Goal: Find specific fact: Find contact information

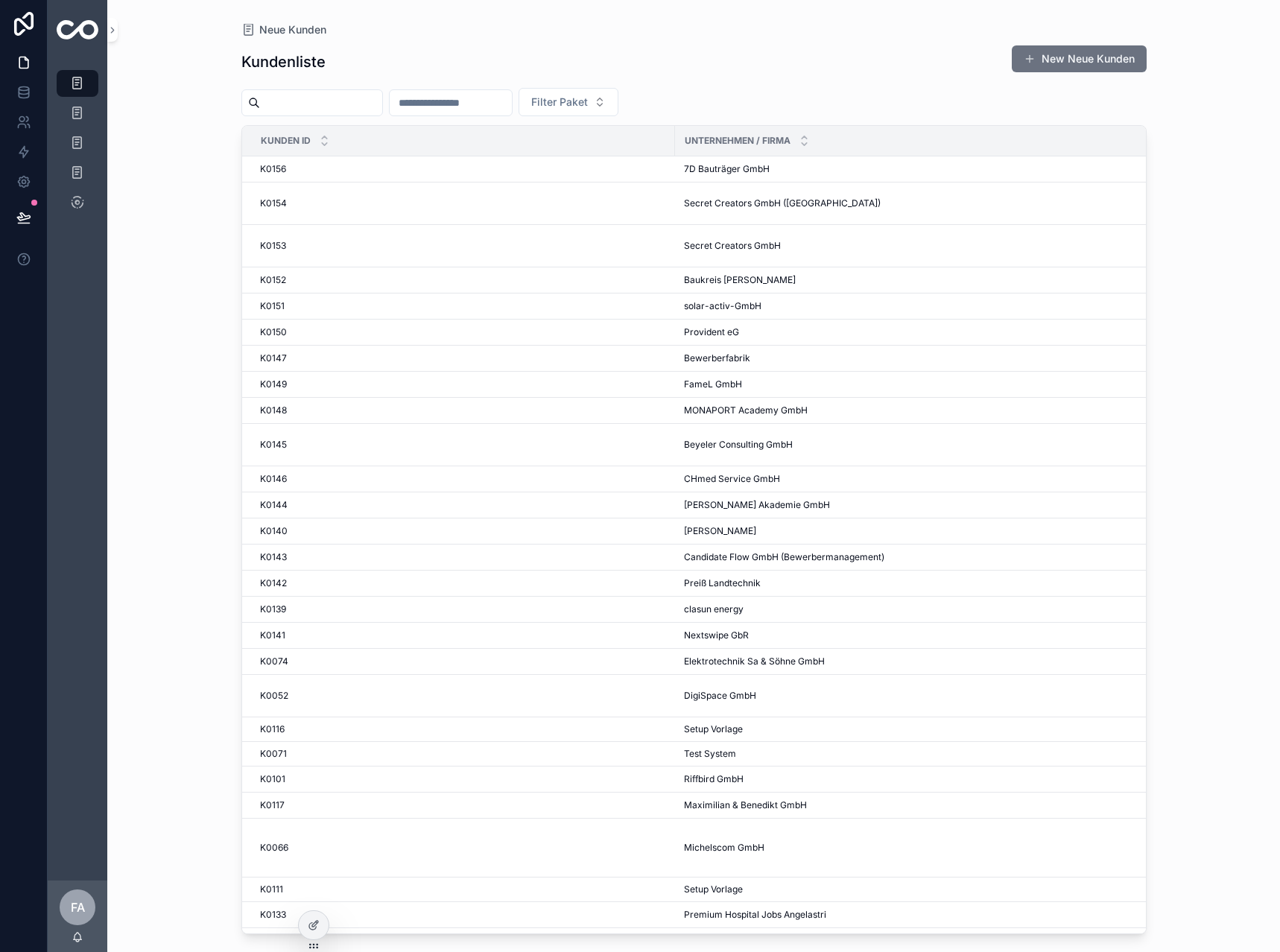
click at [513, 113] on div "scrollable content" at bounding box center [451, 103] width 124 height 27
click at [512, 108] on input "scrollable content" at bounding box center [450, 103] width 122 height 21
type input "**"
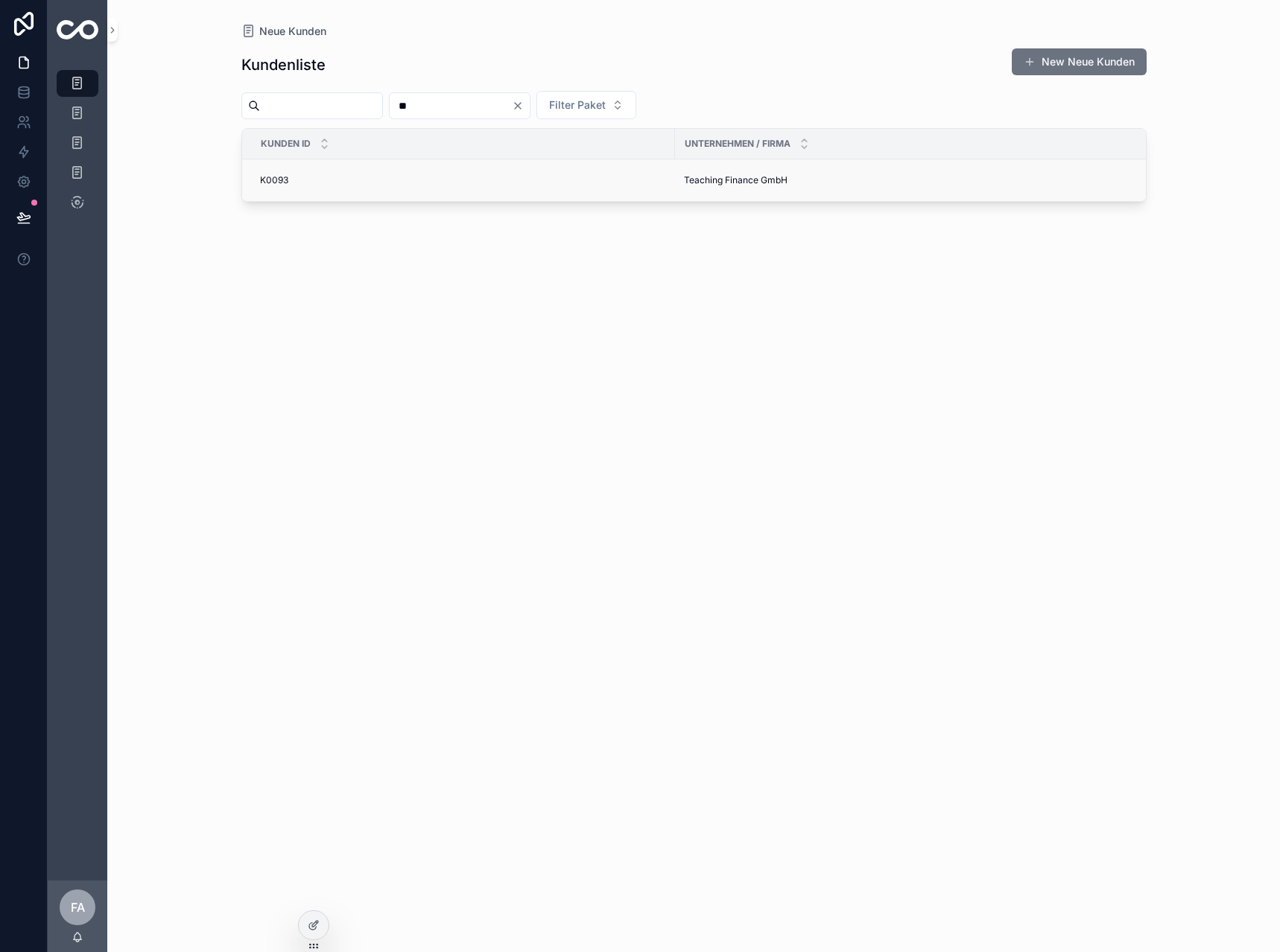
click at [283, 187] on td "K0093 K0093" at bounding box center [459, 180] width 433 height 42
click at [283, 176] on span "K0093" at bounding box center [274, 180] width 28 height 12
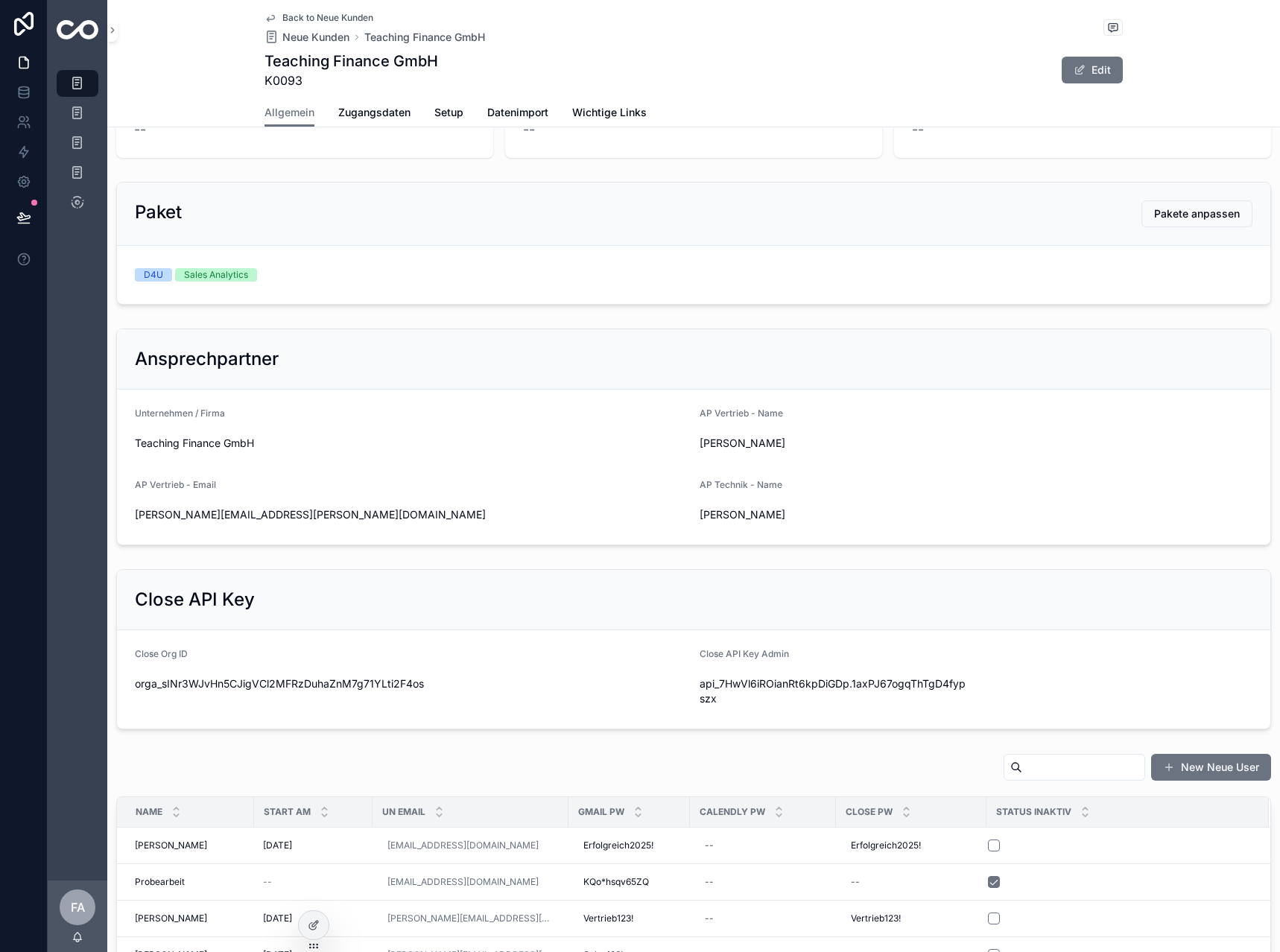
scroll to position [149, 0]
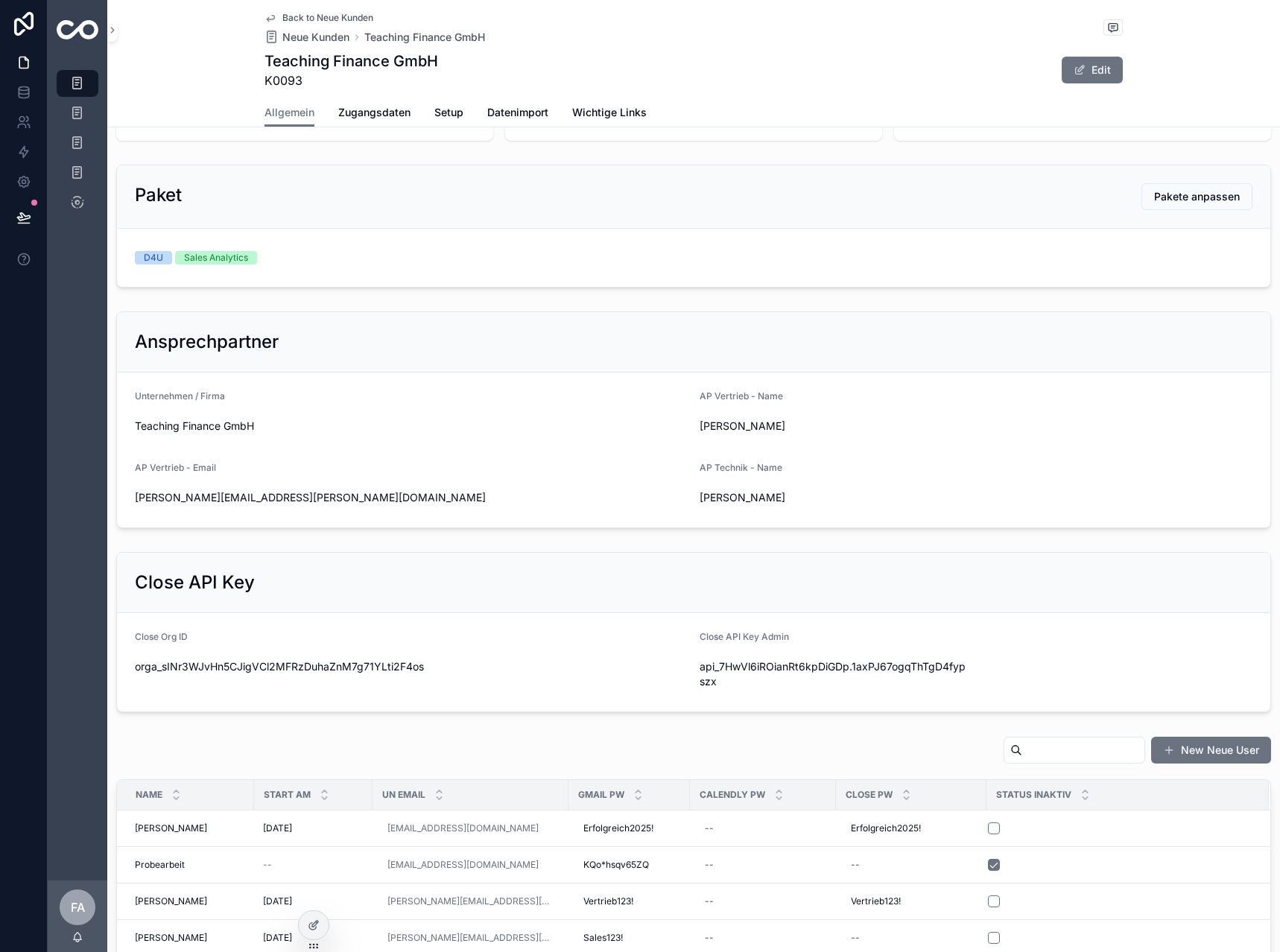
click at [1022, 743] on input "scrollable content" at bounding box center [1083, 751] width 122 height 21
type input "******"
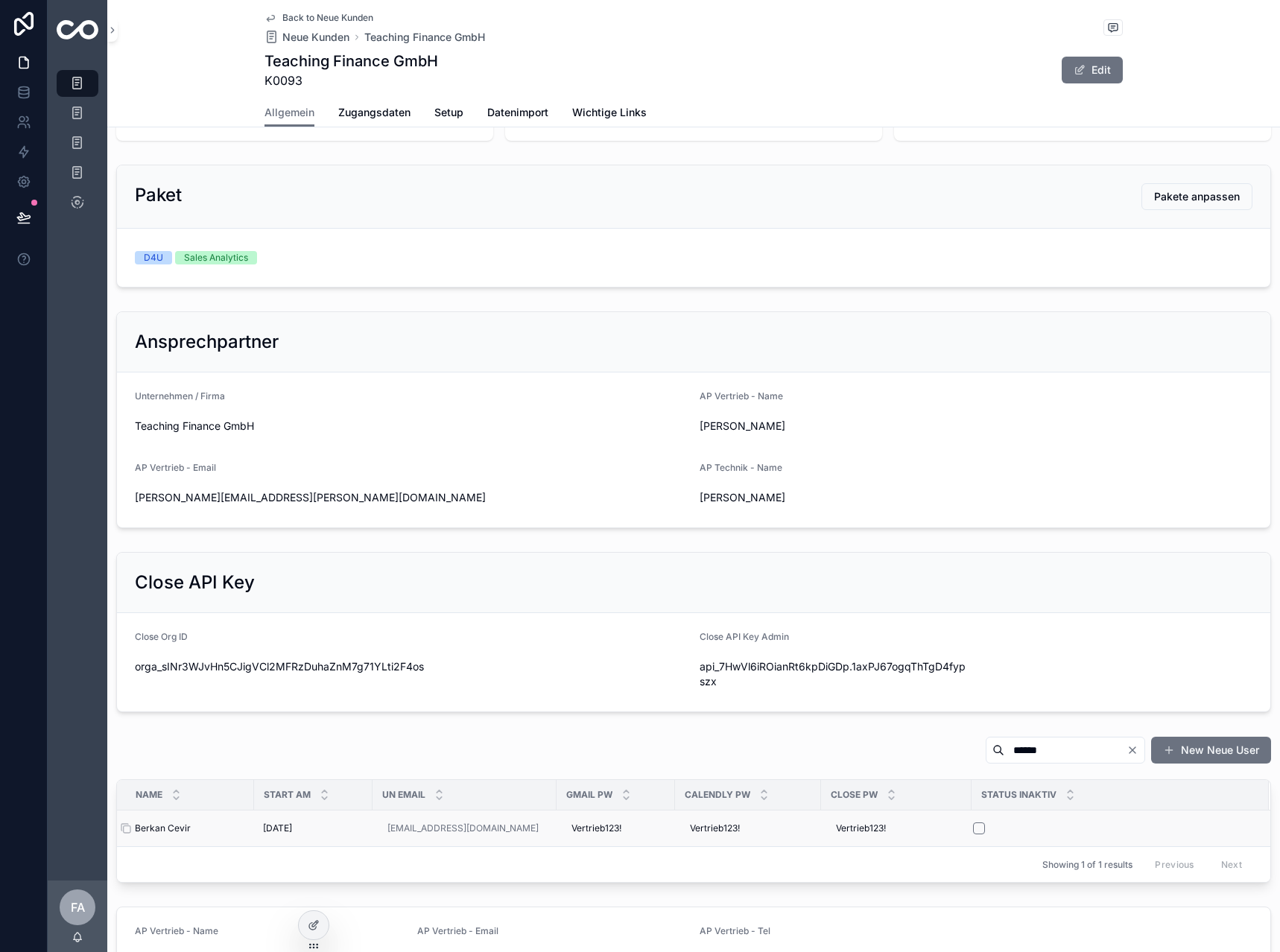
click at [191, 830] on div "Berkan Cevir Berkan Cevir" at bounding box center [189, 829] width 110 height 12
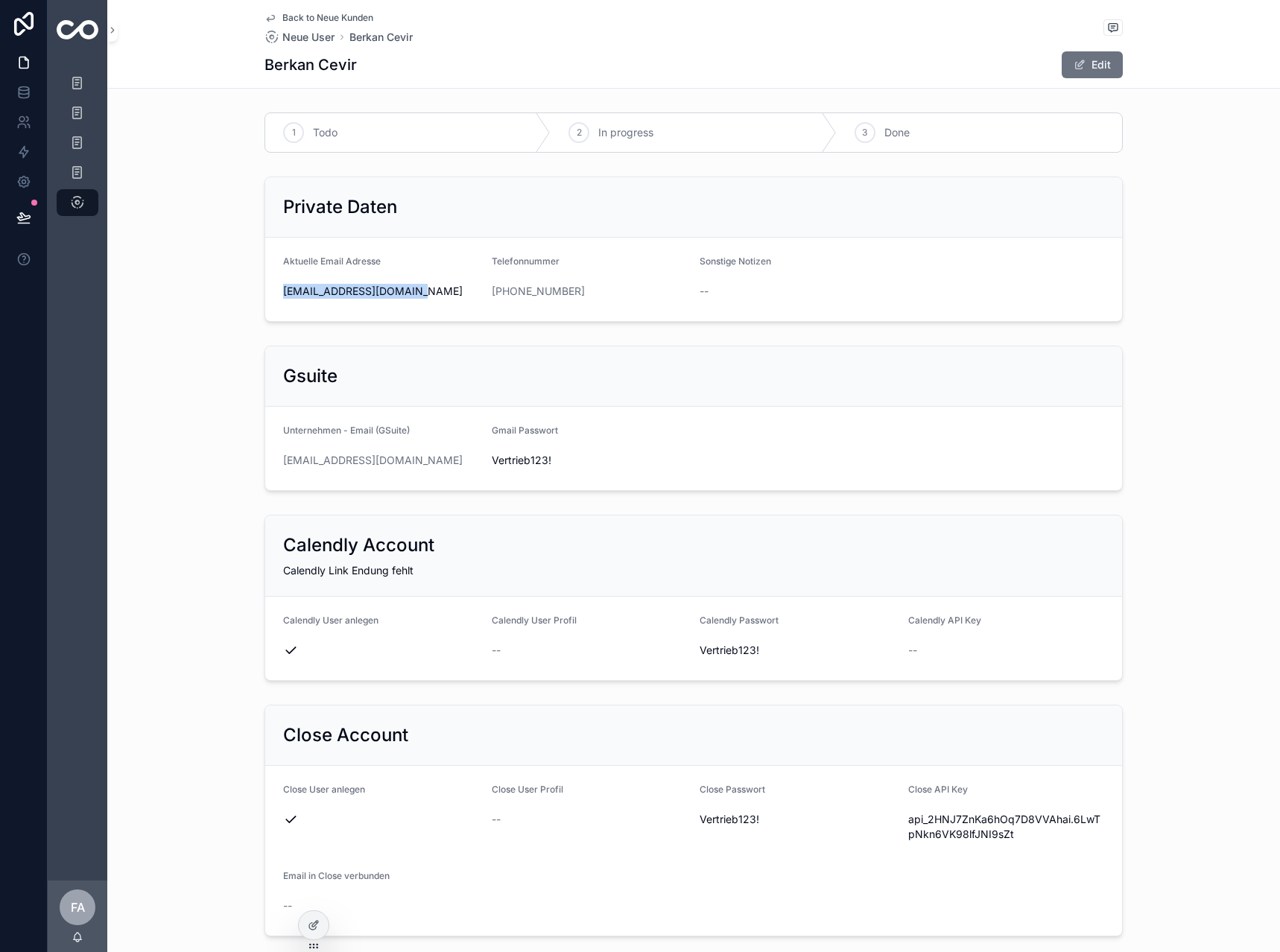
drag, startPoint x: 413, startPoint y: 294, endPoint x: 281, endPoint y: 292, distance: 132.0
click at [283, 292] on span "[EMAIL_ADDRESS][DOMAIN_NAME]" at bounding box center [382, 291] width 197 height 15
drag, startPoint x: 450, startPoint y: 462, endPoint x: 236, endPoint y: 461, distance: 214.0
click at [236, 461] on div "Gsuite Unternehmen - Email (GSuite) [EMAIL_ADDRESS][DOMAIN_NAME] Gmail Passwort…" at bounding box center [694, 418] width 1173 height 157
copy link "[EMAIL_ADDRESS][DOMAIN_NAME]"
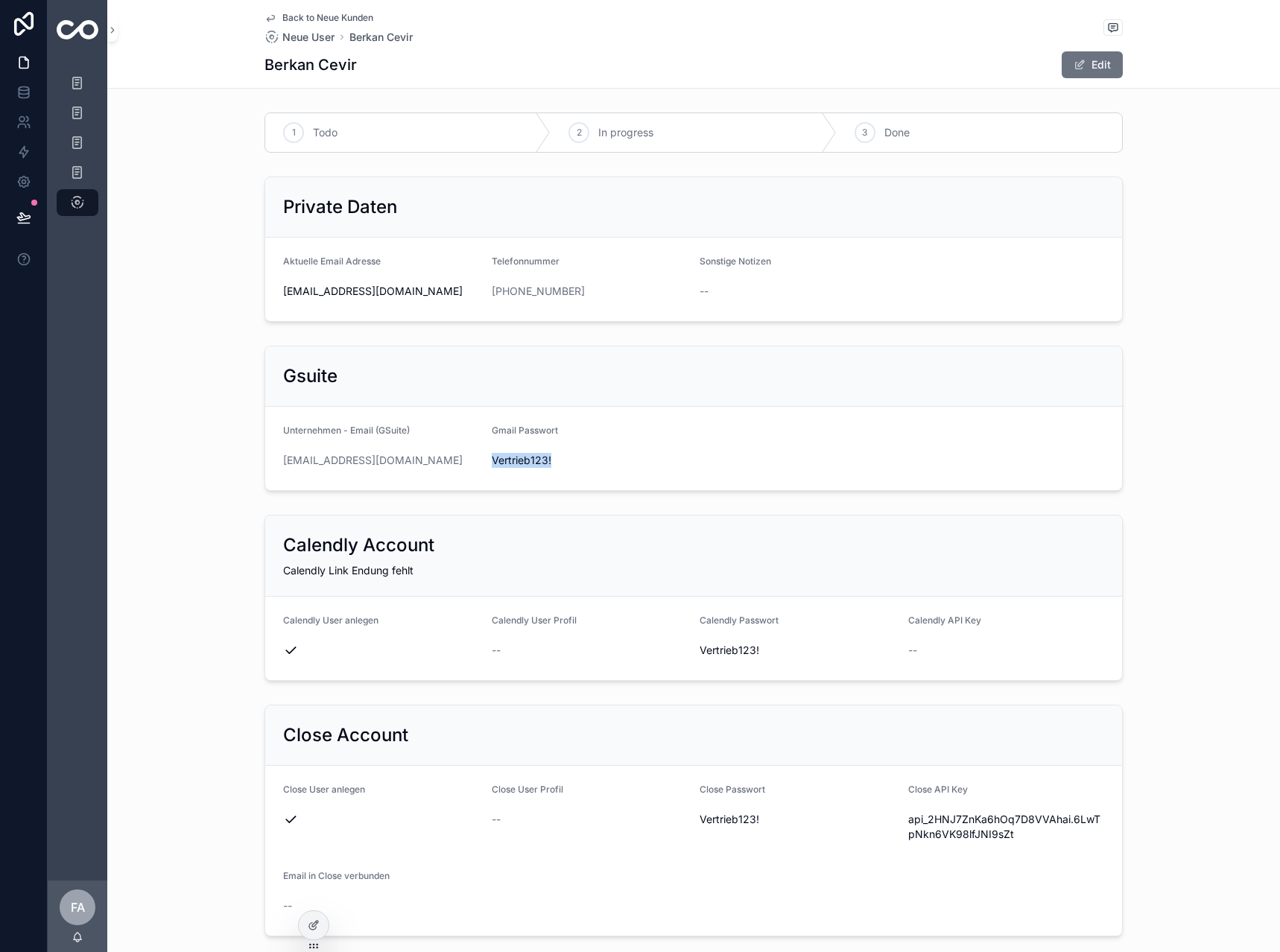
drag, startPoint x: 561, startPoint y: 464, endPoint x: 484, endPoint y: 462, distance: 77.0
click at [484, 462] on form "Unternehmen - Email (GSuite) [EMAIL_ADDRESS][DOMAIN_NAME] Gmail Passwort [SECUR…" at bounding box center [694, 448] width 857 height 84
copy span "Vertrieb123!"
